Goal: Find specific page/section: Find specific page/section

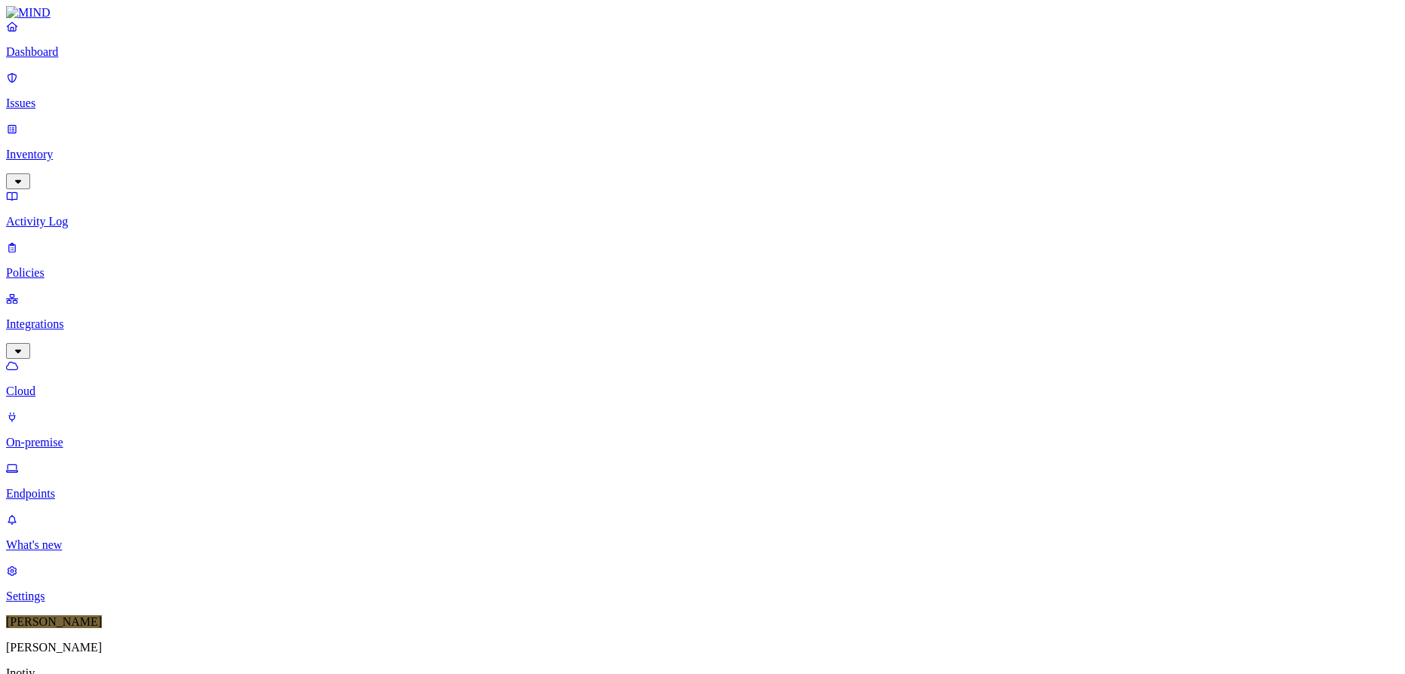
scroll to position [386, 0]
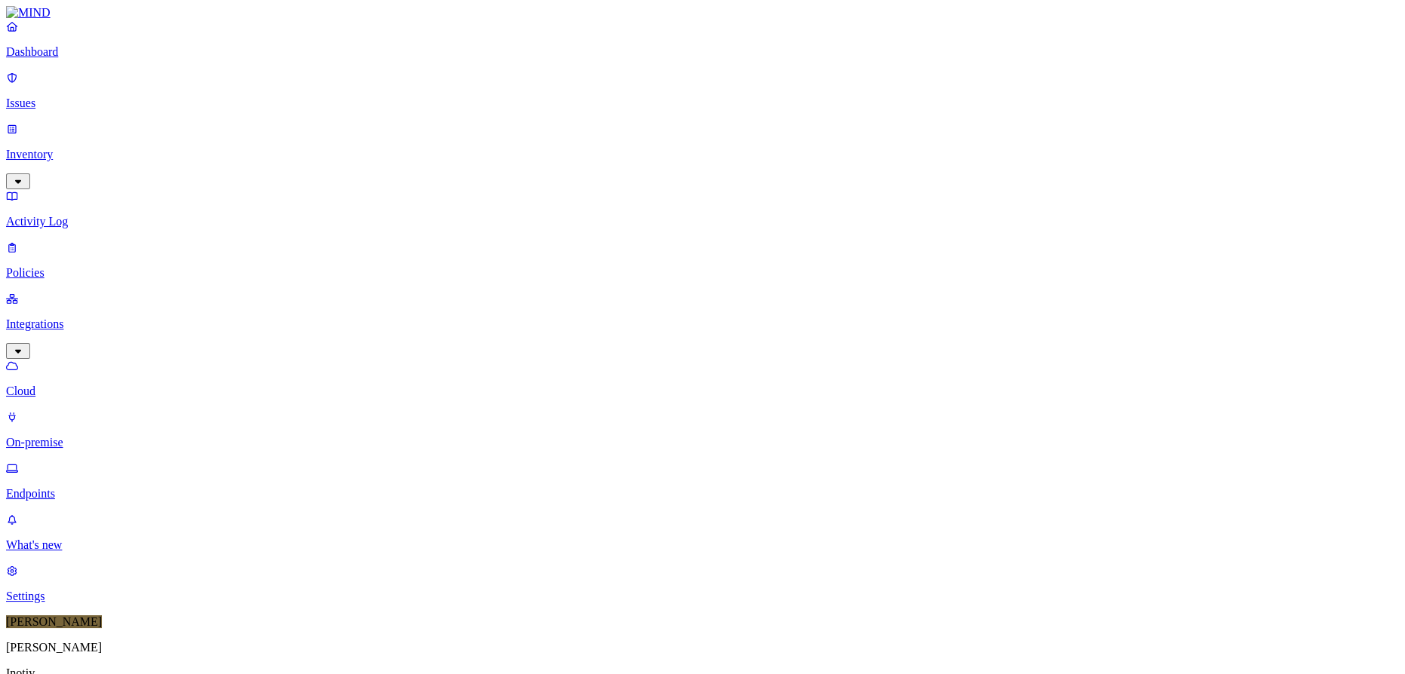
type input "ftc"
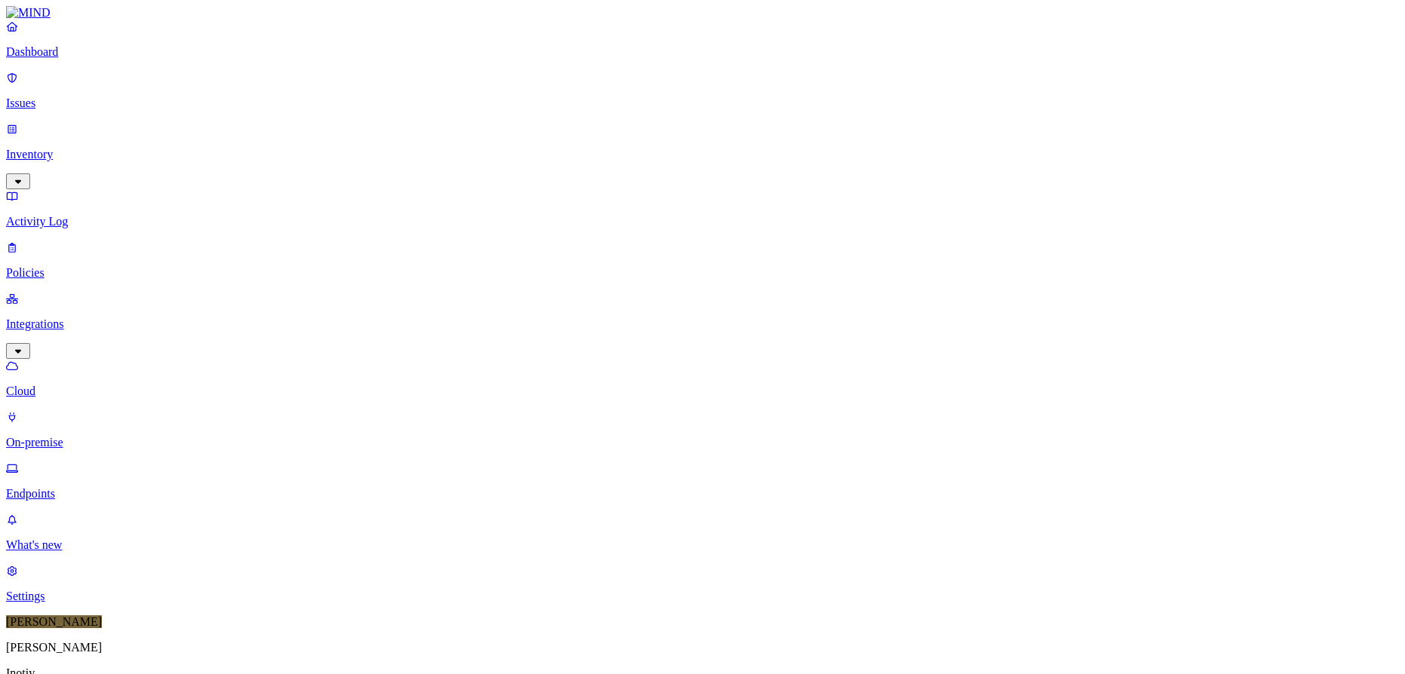
scroll to position [386, 0]
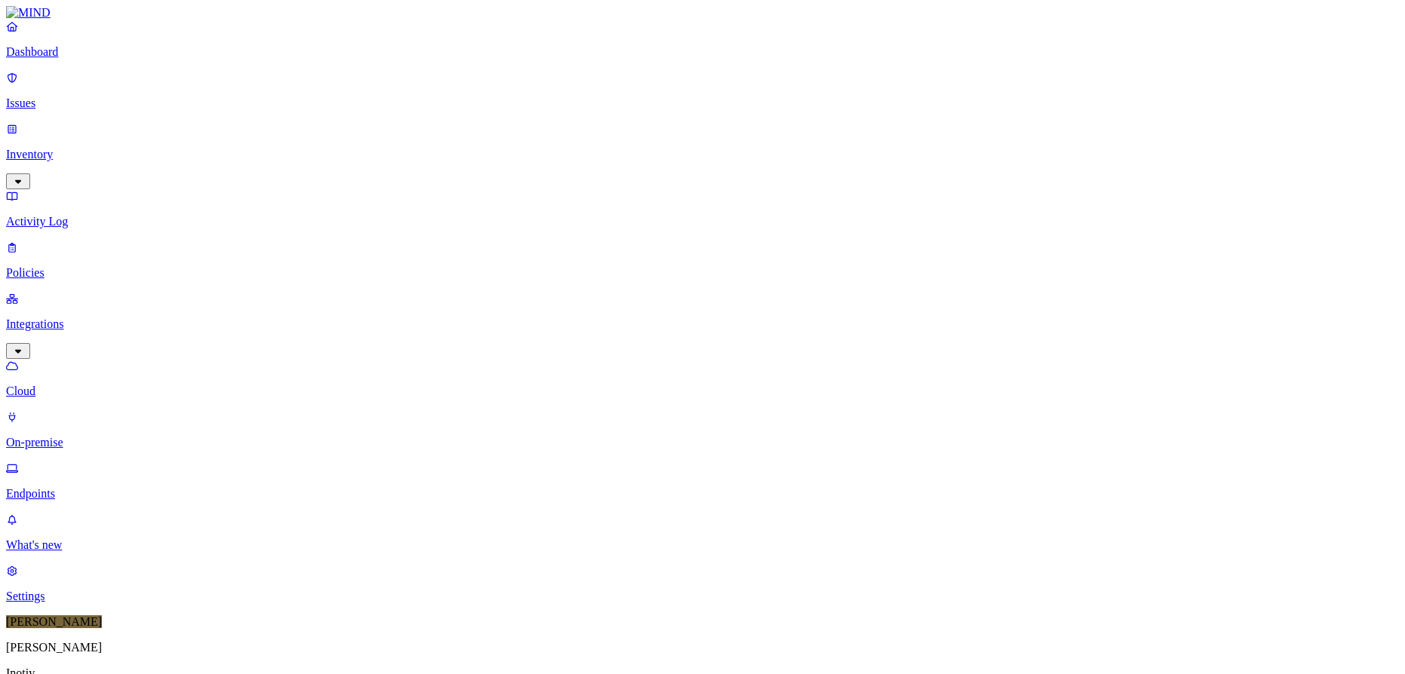
scroll to position [386, 0]
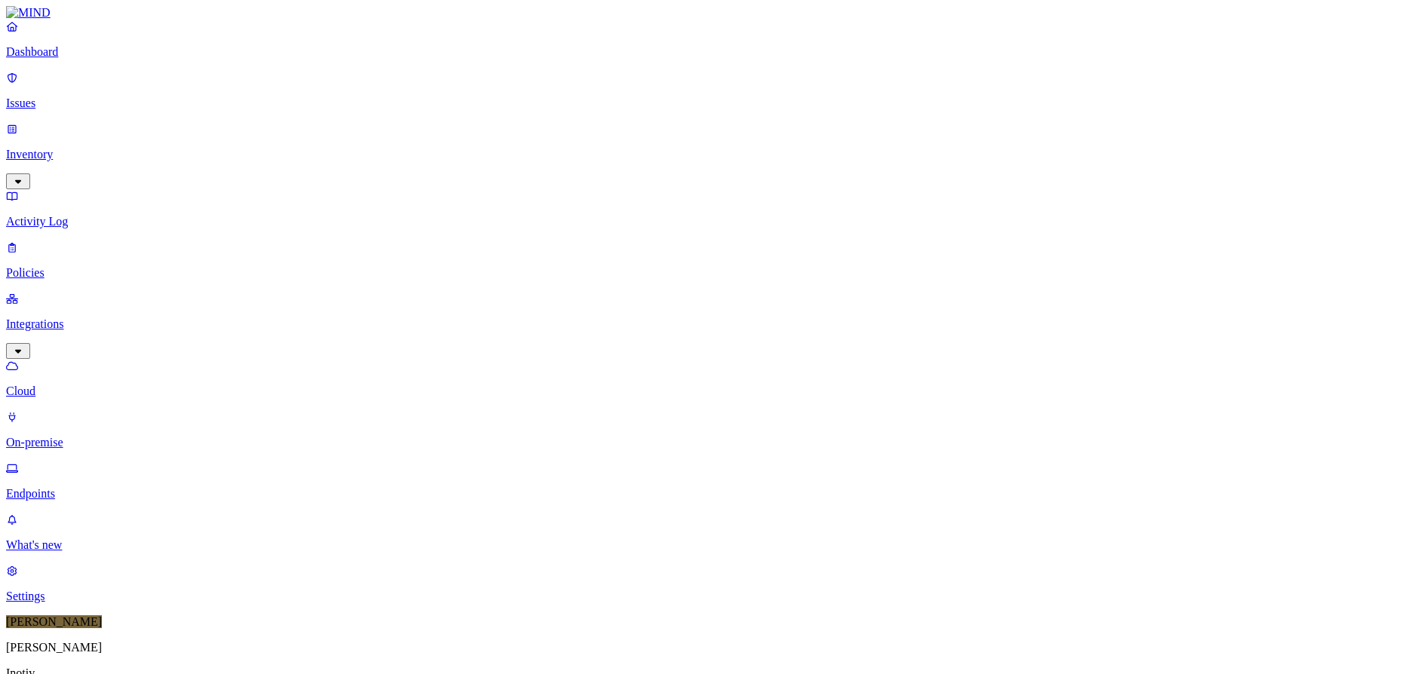
scroll to position [386, 0]
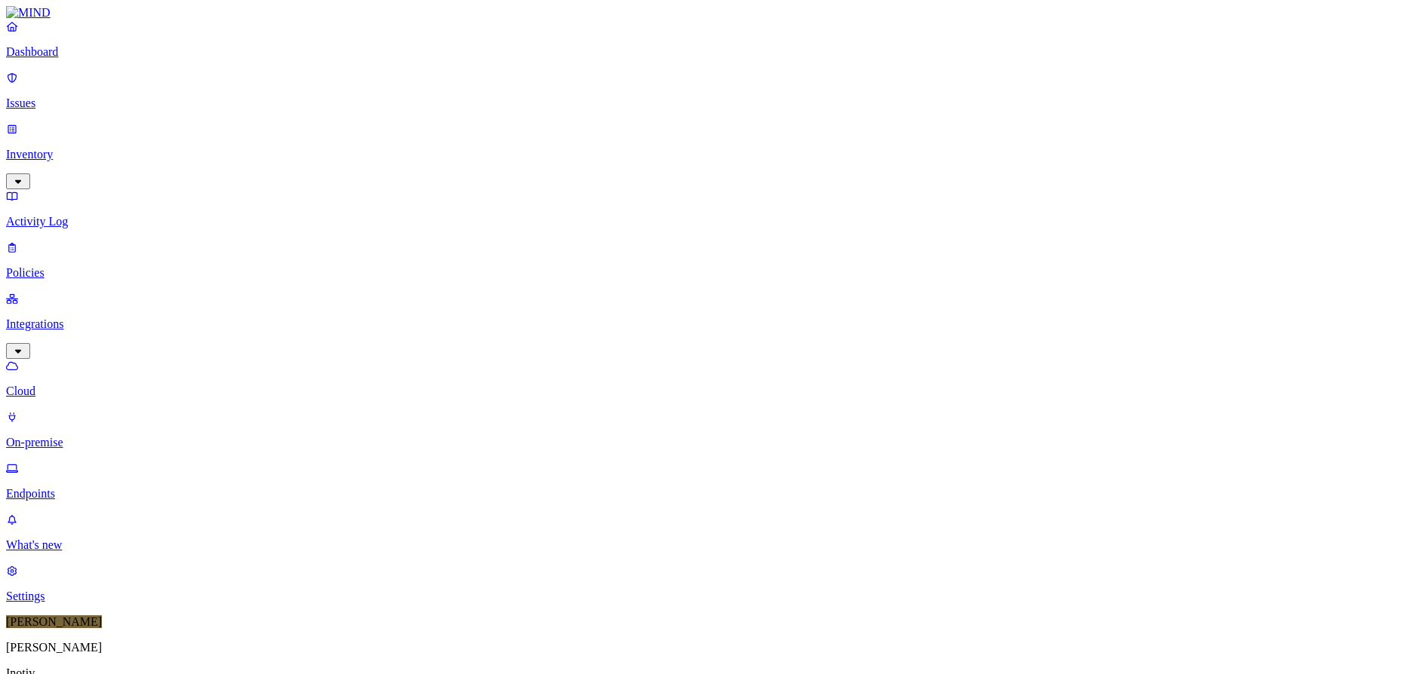
scroll to position [68, 0]
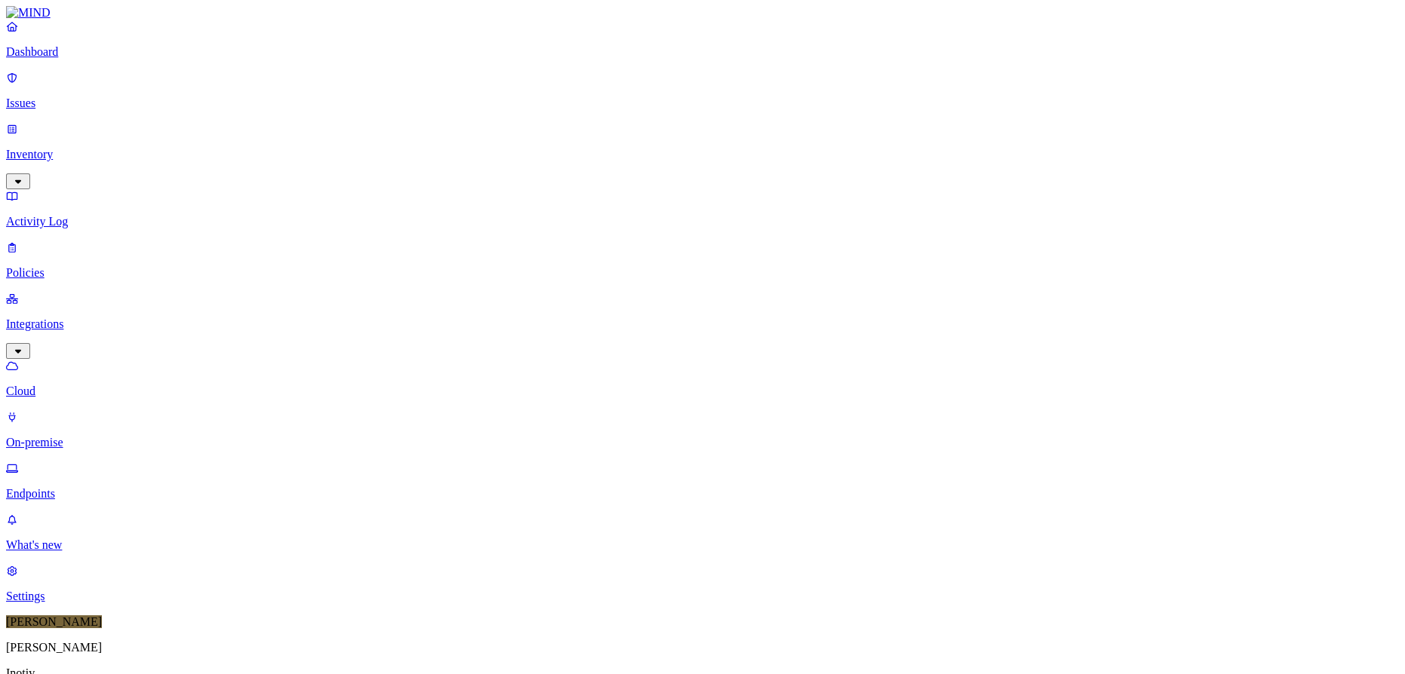
scroll to position [386, 0]
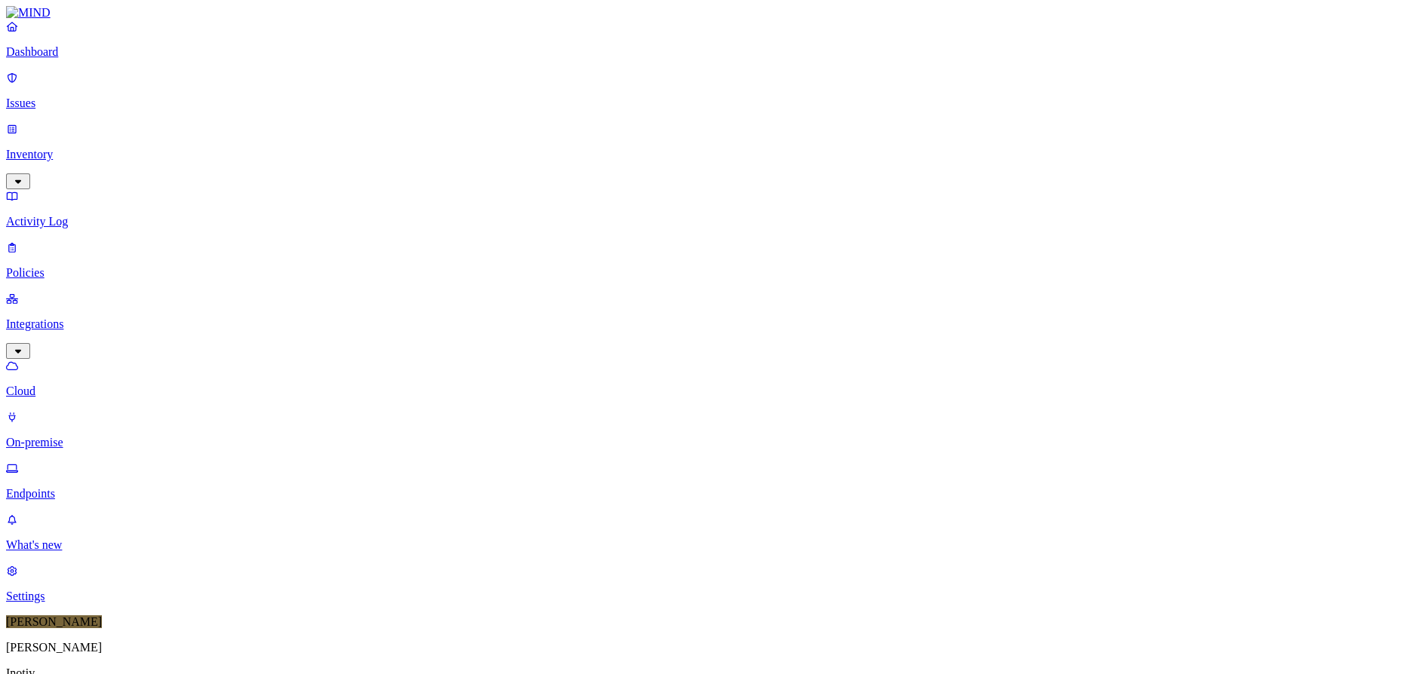
scroll to position [0, 0]
type input "genetox"
